Goal: Task Accomplishment & Management: Manage account settings

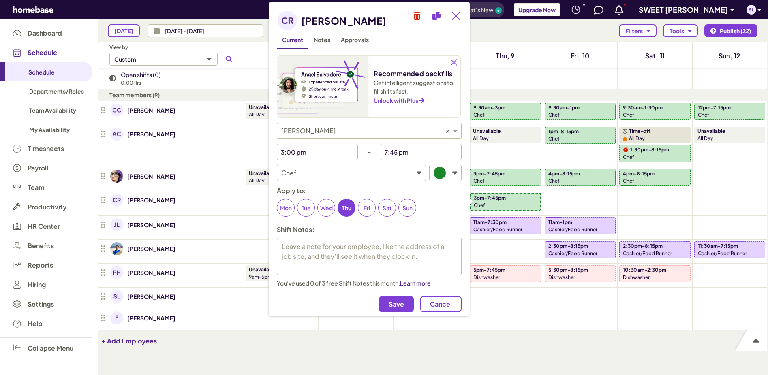
scroll to position [327, 663]
click at [324, 151] on input "3:00 pm" at bounding box center [311, 152] width 69 height 16
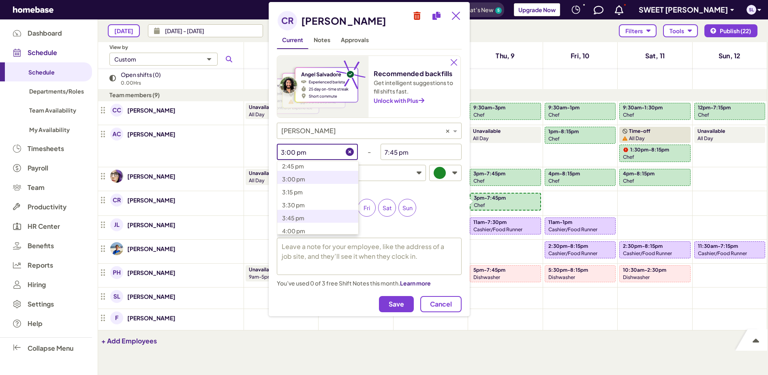
scroll to position [836, 0]
click at [312, 213] on p "5:00 pm" at bounding box center [322, 215] width 81 height 10
type input "5:00 pm"
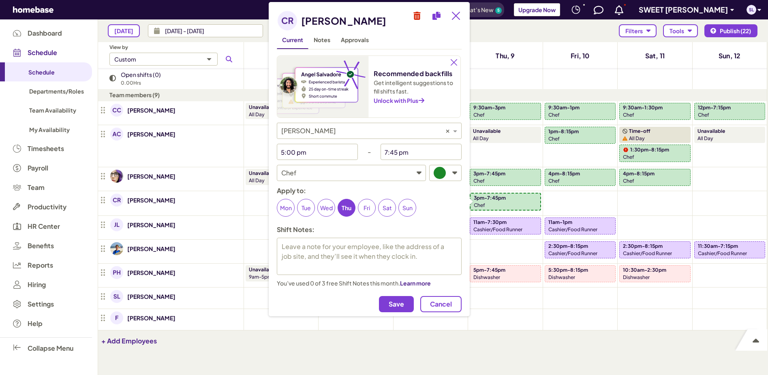
click at [402, 314] on div "Cancel Save" at bounding box center [369, 304] width 185 height 23
click at [393, 302] on span "Save" at bounding box center [395, 304] width 15 height 8
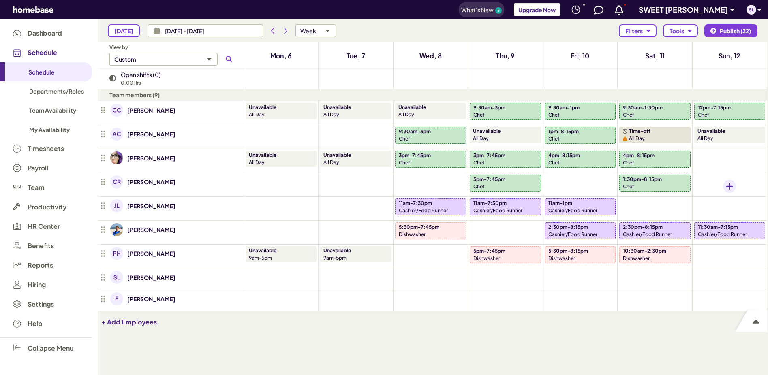
click at [723, 184] on div "Add shift" at bounding box center [729, 186] width 13 height 13
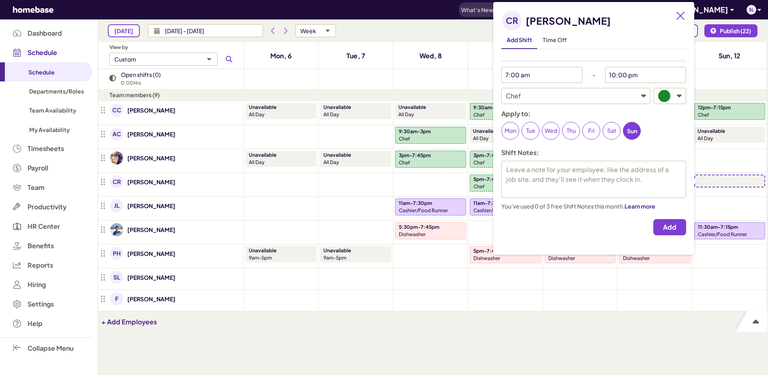
type textarea "x"
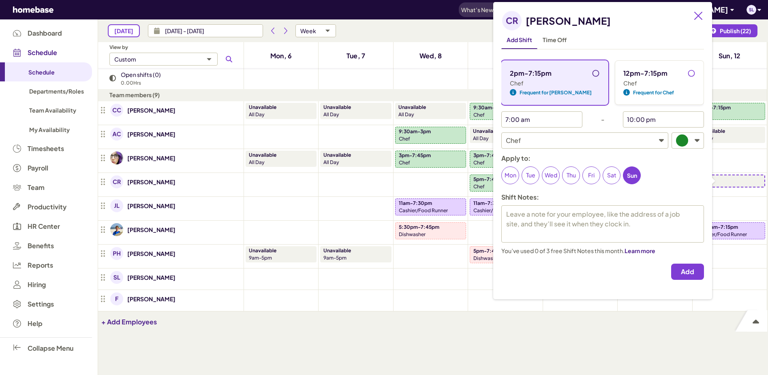
click at [591, 70] on input "2pm-7:15pm" at bounding box center [597, 75] width 13 height 13
radio input "true"
type textarea "x"
type input "2:00 pm"
type input "7:15 pm"
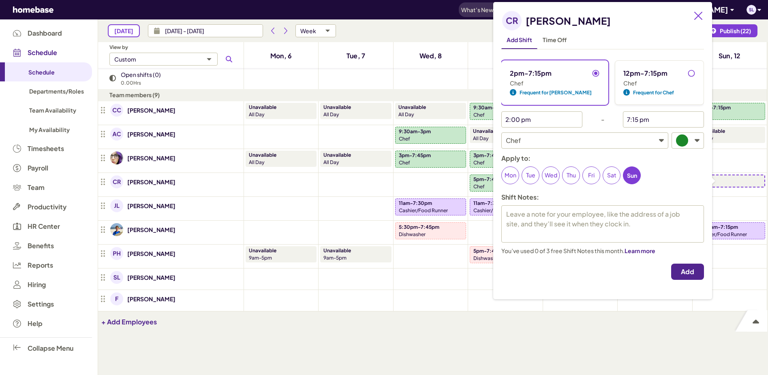
click at [681, 269] on span "Add" at bounding box center [687, 272] width 13 height 8
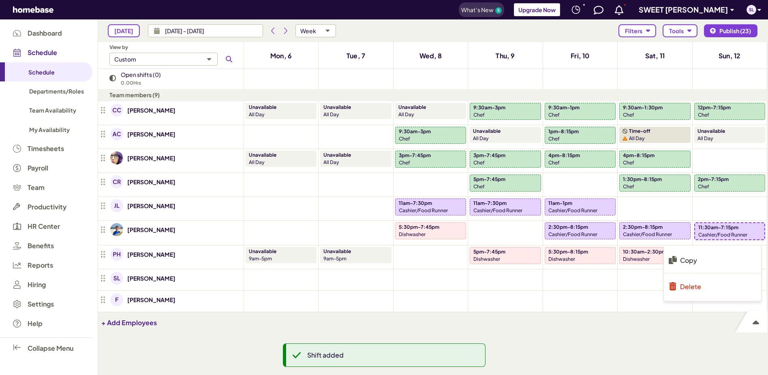
click at [687, 287] on p "Delete" at bounding box center [690, 286] width 21 height 9
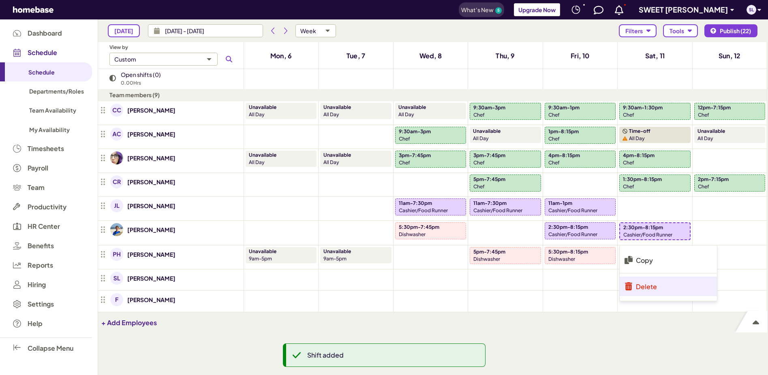
click at [658, 286] on li "Delete" at bounding box center [667, 286] width 97 height 19
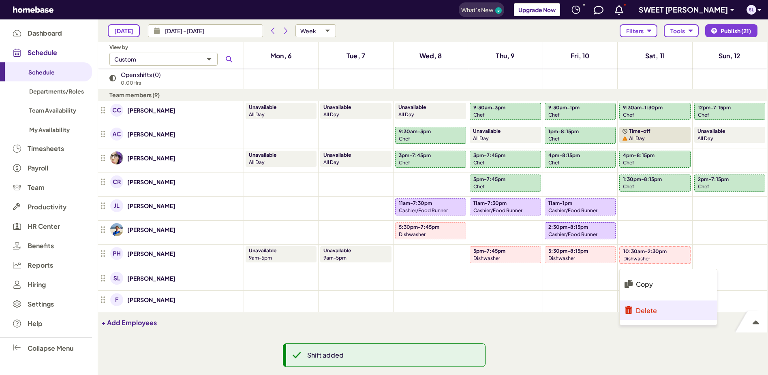
click at [636, 308] on p "Delete" at bounding box center [646, 310] width 21 height 9
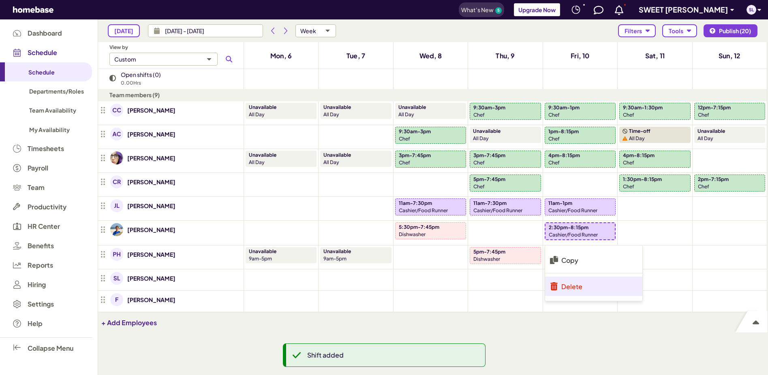
click at [593, 283] on li "Delete" at bounding box center [593, 286] width 97 height 19
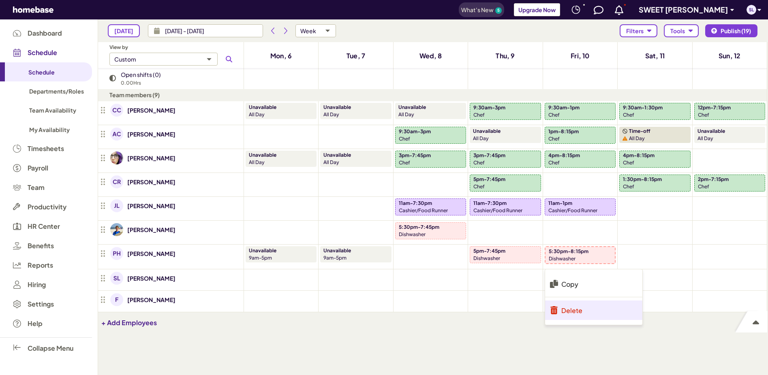
click at [585, 305] on li "Delete" at bounding box center [593, 310] width 97 height 19
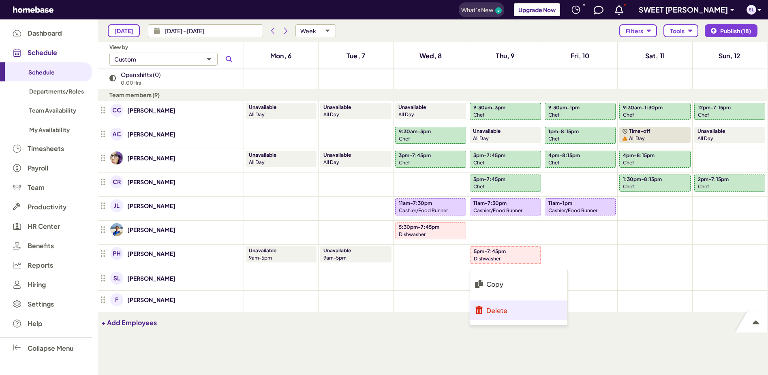
click at [526, 307] on li "Delete" at bounding box center [518, 310] width 97 height 19
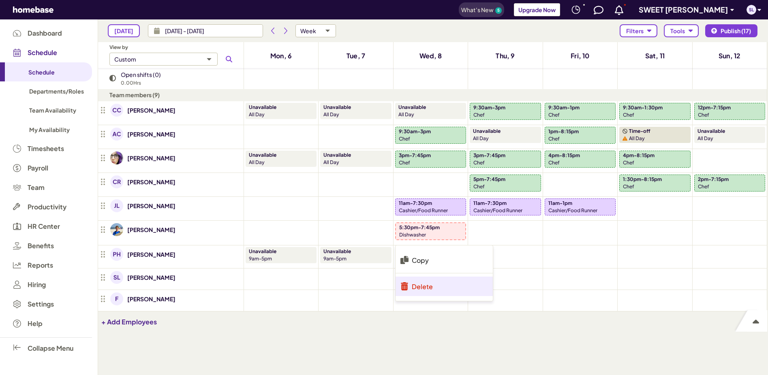
click at [444, 284] on li "Delete" at bounding box center [443, 286] width 97 height 19
